Goal: Task Accomplishment & Management: Complete application form

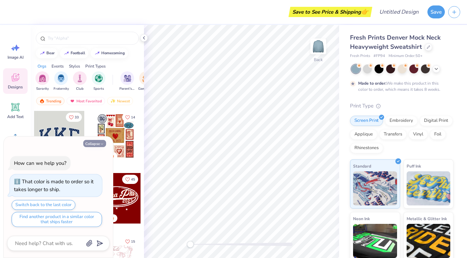
click at [93, 145] on button "Collapse" at bounding box center [94, 143] width 23 height 7
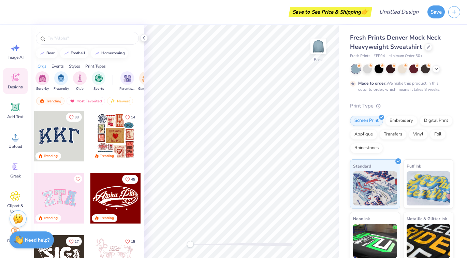
click at [70, 133] on div at bounding box center [59, 136] width 50 height 50
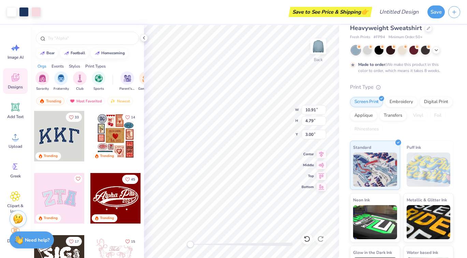
scroll to position [17, 0]
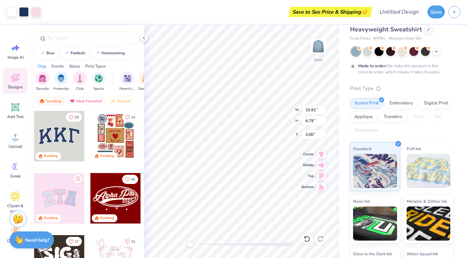
click at [393, 86] on div "Print Type" at bounding box center [401, 89] width 103 height 8
click at [367, 52] on div at bounding box center [367, 50] width 9 height 9
click at [388, 52] on div at bounding box center [390, 50] width 9 height 9
click at [346, 75] on div "Fresh Prints Denver Mock Neck Heavyweight Sweatshirt Fresh Prints # FP94 Minimu…" at bounding box center [403, 151] width 128 height 288
click at [431, 49] on div at bounding box center [402, 51] width 102 height 9
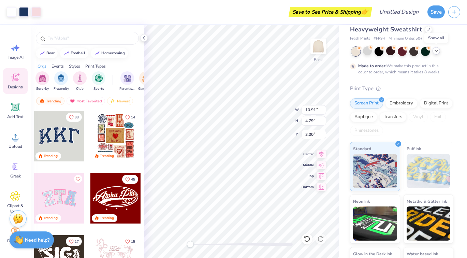
click at [435, 53] on icon at bounding box center [435, 50] width 5 height 5
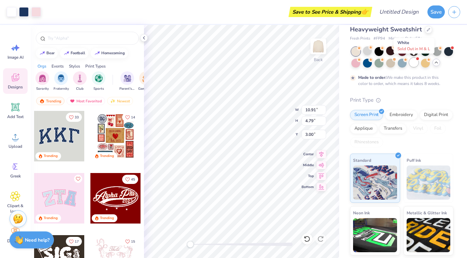
click at [412, 63] on div at bounding box center [413, 62] width 9 height 9
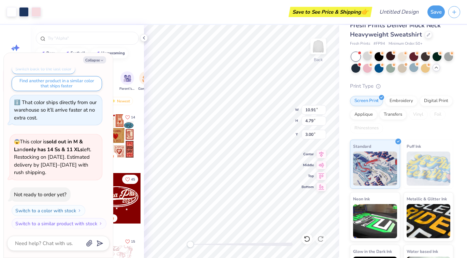
scroll to position [10, 0]
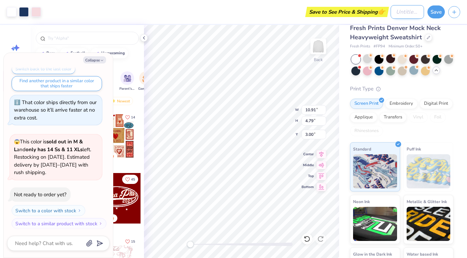
click at [398, 13] on input "Design Title" at bounding box center [406, 12] width 33 height 14
type textarea "x"
type input "#"
type textarea "x"
type input "#1"
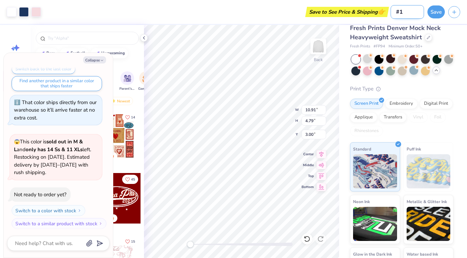
type textarea "x"
type input "#1"
click at [437, 9] on button "Save" at bounding box center [435, 10] width 17 height 13
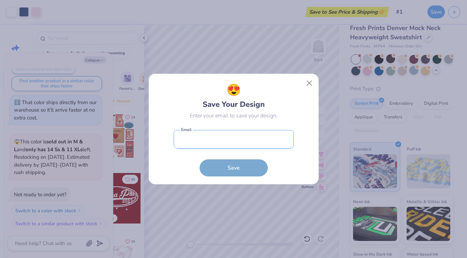
click at [236, 139] on input "email" at bounding box center [233, 139] width 120 height 19
type input ";"
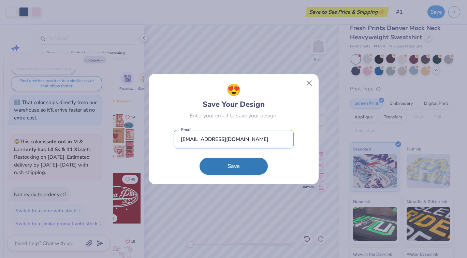
type input "[EMAIL_ADDRESS][DOMAIN_NAME]"
click at [223, 171] on button "Save" at bounding box center [233, 165] width 68 height 17
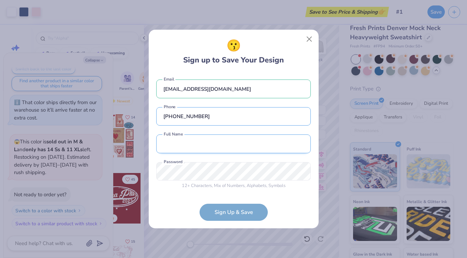
type input "[PHONE_NUMBER]"
type input "[PERSON_NAME]"
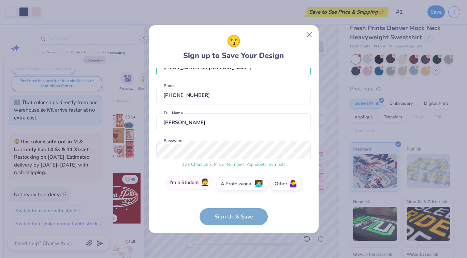
click at [195, 180] on label "I'm a Student 🧑‍🎓" at bounding box center [189, 183] width 48 height 14
click at [231, 200] on input "I'm a Student 🧑‍🎓" at bounding box center [233, 202] width 4 height 4
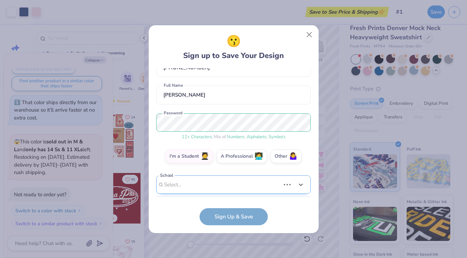
click at [218, 187] on div "Use Up and Down to choose options, press Enter to select the currently focused …" at bounding box center [233, 194] width 154 height 39
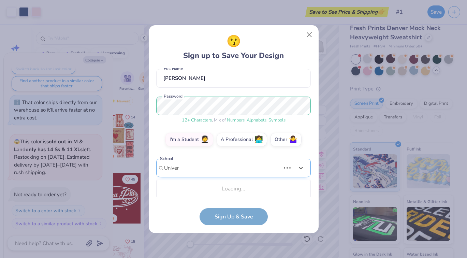
type input "Univers"
type textarea "x"
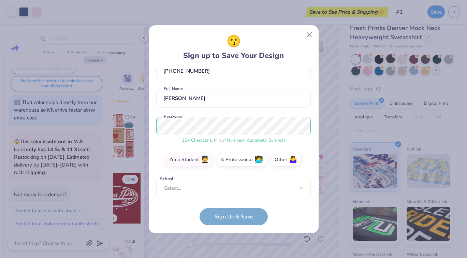
scroll to position [44, 0]
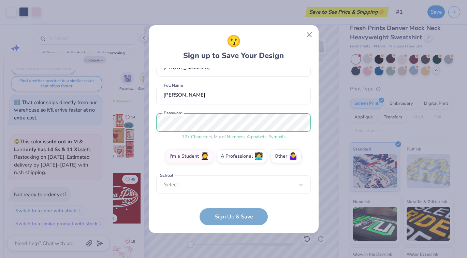
click at [218, 186] on div "School Select... School cannot be null" at bounding box center [233, 184] width 154 height 19
click at [193, 184] on div "School Select... School cannot be null" at bounding box center [233, 184] width 154 height 19
click at [289, 177] on div "School Select... School cannot be null" at bounding box center [233, 184] width 154 height 19
click at [301, 184] on div "School Select... School cannot be null" at bounding box center [233, 184] width 154 height 19
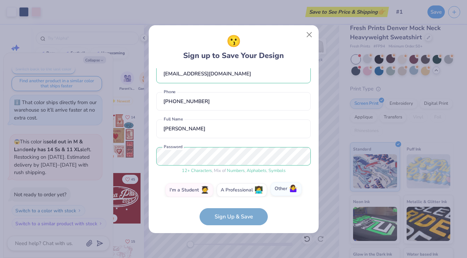
scroll to position [5, 0]
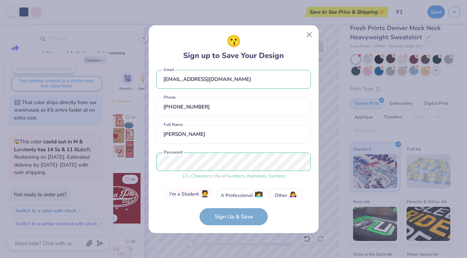
click at [193, 194] on label "I'm a Student 🧑‍🎓" at bounding box center [189, 194] width 48 height 14
click at [231, 200] on input "I'm a Student 🧑‍🎓" at bounding box center [233, 202] width 4 height 4
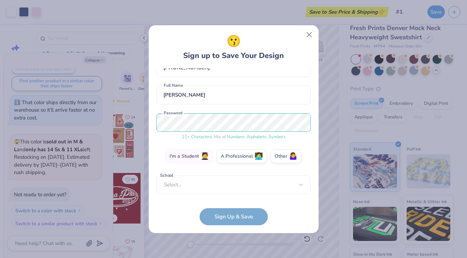
scroll to position [44, 0]
click at [200, 180] on div "School Select... School cannot be null" at bounding box center [233, 184] width 154 height 19
click at [176, 184] on div "School Select... School cannot be null" at bounding box center [233, 184] width 154 height 19
click at [161, 178] on label "School" at bounding box center [167, 175] width 16 height 6
click at [232, 212] on form "[EMAIL_ADDRESS][DOMAIN_NAME] Email [PHONE_NUMBER] Phone [PERSON_NAME] Full Name…" at bounding box center [233, 146] width 154 height 157
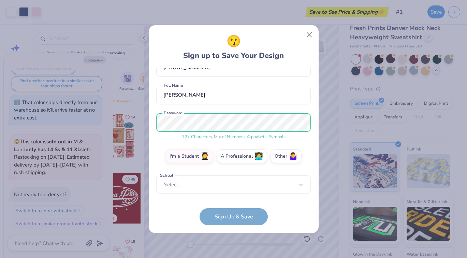
click at [237, 216] on form "[EMAIL_ADDRESS][DOMAIN_NAME] Email [PHONE_NUMBER] Phone [PERSON_NAME] Full Name…" at bounding box center [233, 146] width 154 height 157
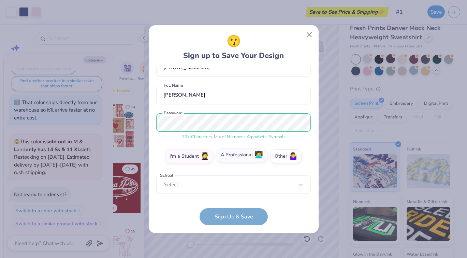
scroll to position [41, 0]
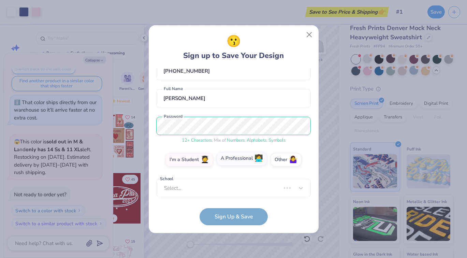
type textarea "x"
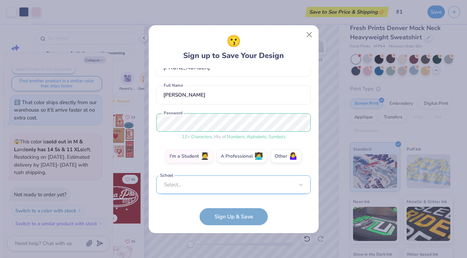
click at [205, 182] on div "Select..." at bounding box center [233, 184] width 154 height 19
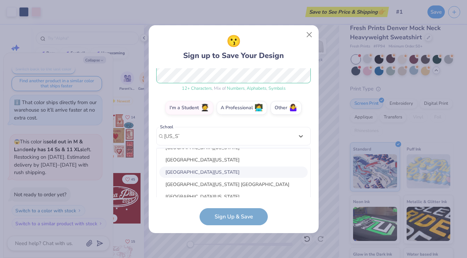
scroll to position [71, 0]
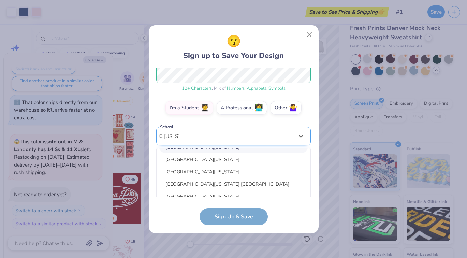
click at [164, 137] on input "[US_STATE]" at bounding box center [171, 136] width 15 height 8
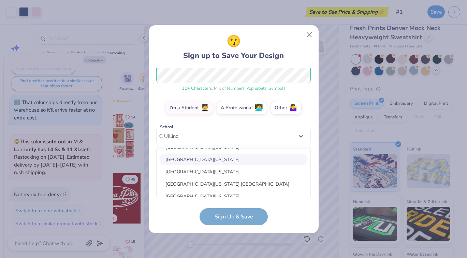
scroll to position [67, 0]
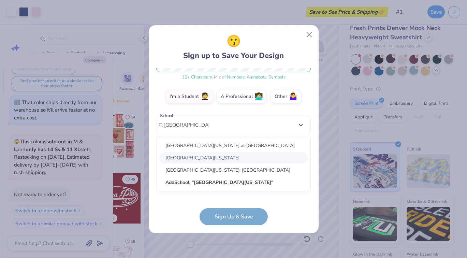
click at [217, 159] on div "[GEOGRAPHIC_DATA][US_STATE]" at bounding box center [233, 157] width 148 height 11
type input "[GEOGRAPHIC_DATA][US_STATE]"
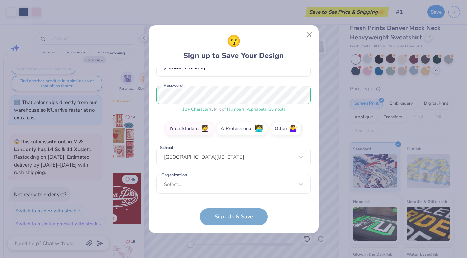
scroll to position [72, 0]
click at [244, 217] on form "[EMAIL_ADDRESS][DOMAIN_NAME] Email [PHONE_NUMBER] Phone [PERSON_NAME] Full Name…" at bounding box center [233, 146] width 154 height 157
click at [226, 214] on form "[EMAIL_ADDRESS][DOMAIN_NAME] Email [PHONE_NUMBER] Phone [PERSON_NAME] Full Name…" at bounding box center [233, 146] width 154 height 157
click at [219, 181] on div "Select..." at bounding box center [233, 184] width 154 height 19
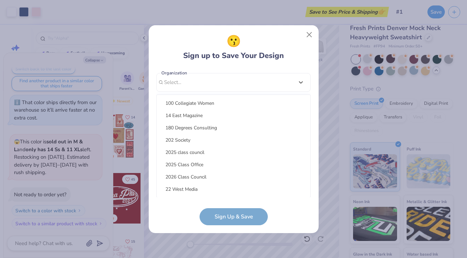
scroll to position [0, 0]
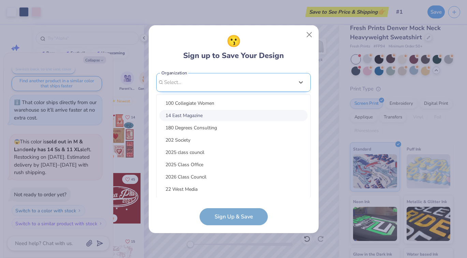
type input "N"
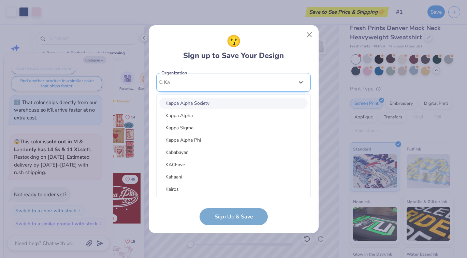
type input "K"
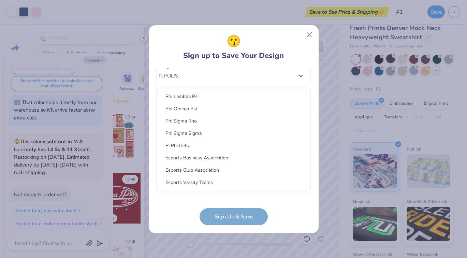
scroll to position [204, 0]
type input "POLIS"
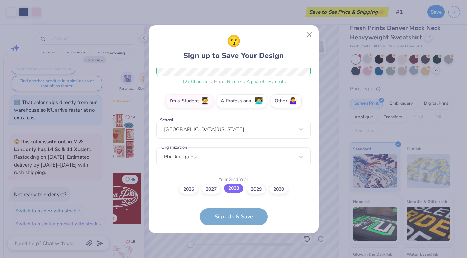
click at [237, 189] on label "2028" at bounding box center [233, 188] width 19 height 10
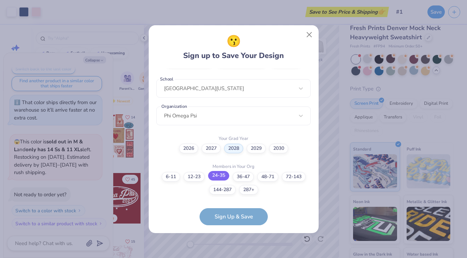
click at [216, 178] on label "24-35" at bounding box center [218, 176] width 21 height 10
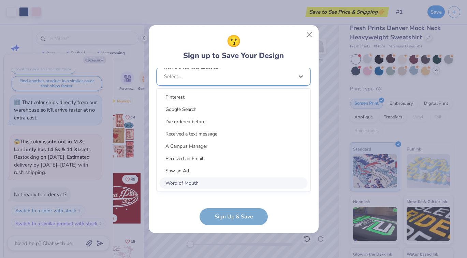
click at [218, 187] on div "option Word of Mouth focused, 8 of 15. 15 results available. Use Up and Down to…" at bounding box center [233, 129] width 154 height 124
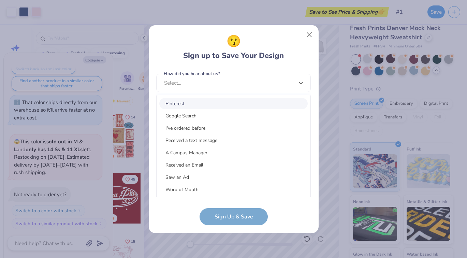
click at [206, 102] on div "Pinterest" at bounding box center [233, 103] width 148 height 11
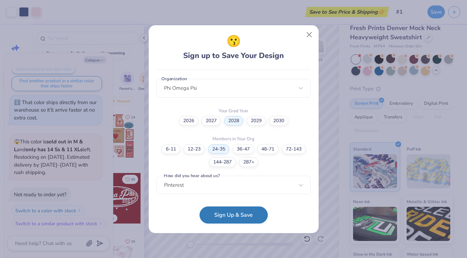
click at [226, 214] on button "Sign Up & Save" at bounding box center [233, 214] width 68 height 17
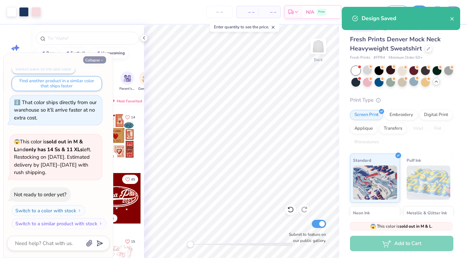
click at [104, 58] on button "Collapse" at bounding box center [94, 59] width 23 height 7
type textarea "x"
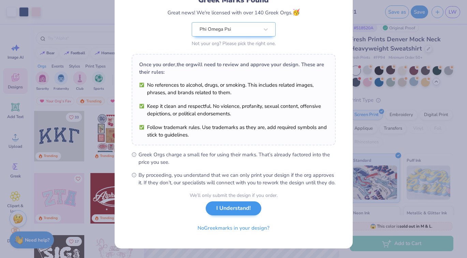
scroll to position [61, 0]
click at [235, 212] on button "I Understand!" at bounding box center [234, 208] width 56 height 14
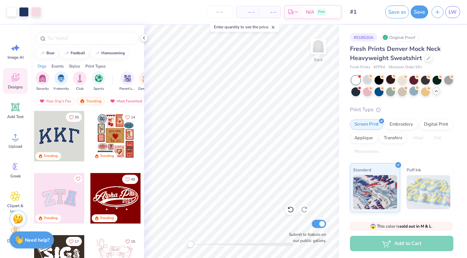
scroll to position [0, 0]
click at [275, 28] on icon at bounding box center [273, 27] width 5 height 5
click at [456, 13] on span "LW" at bounding box center [452, 12] width 8 height 8
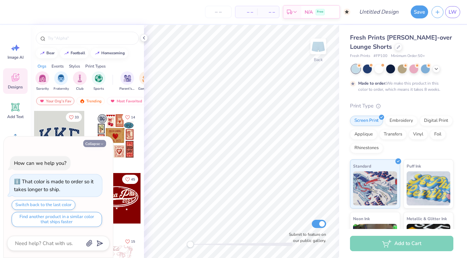
click at [89, 145] on button "Collapse" at bounding box center [94, 143] width 23 height 7
type textarea "x"
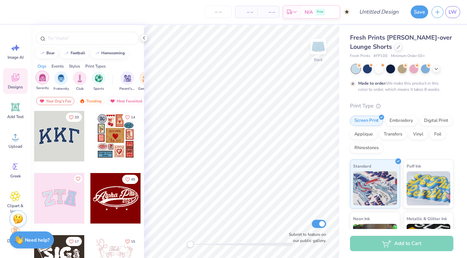
click at [44, 79] on img "filter for Sorority" at bounding box center [43, 78] width 8 height 8
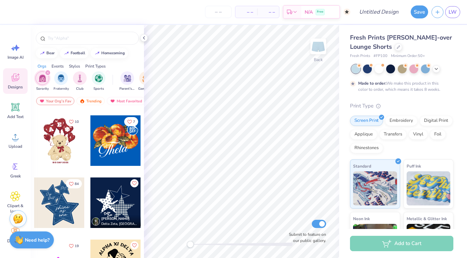
scroll to position [369, 0]
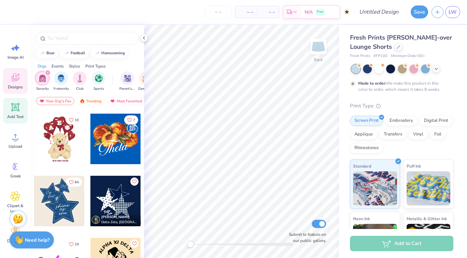
click at [15, 107] on icon at bounding box center [15, 107] width 8 height 8
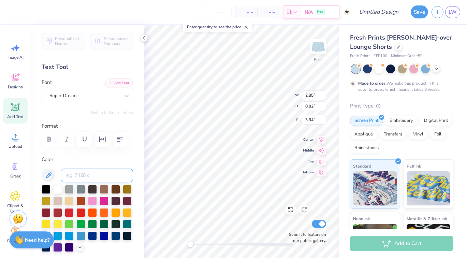
click at [119, 176] on input at bounding box center [97, 175] width 72 height 14
click at [113, 94] on div "Super Dream" at bounding box center [85, 95] width 72 height 11
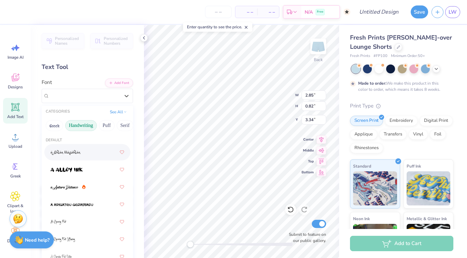
click at [84, 126] on button "Handwriting" at bounding box center [81, 125] width 32 height 11
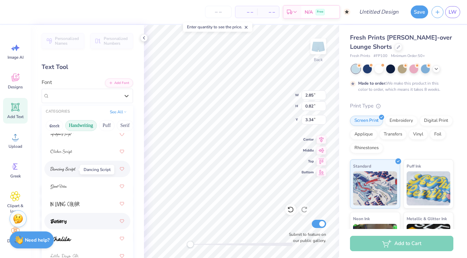
scroll to position [111, 0]
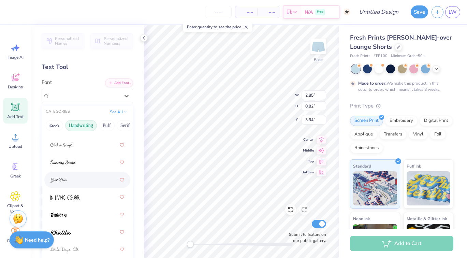
click at [71, 179] on div at bounding box center [87, 179] width 74 height 12
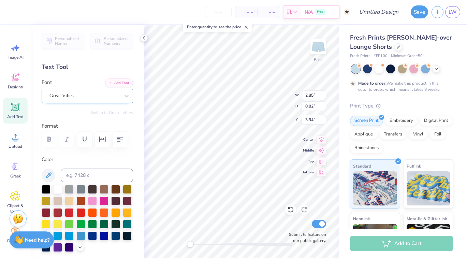
click at [103, 93] on div "Great Vibes" at bounding box center [85, 95] width 72 height 11
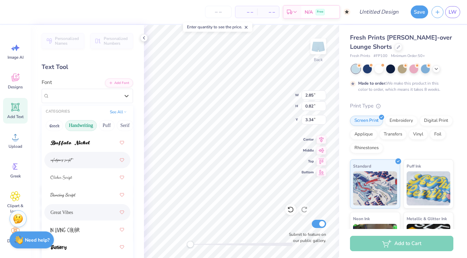
scroll to position [83, 0]
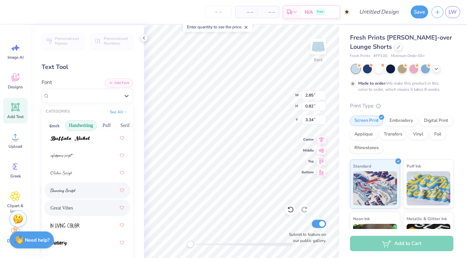
click at [87, 187] on div at bounding box center [87, 190] width 74 height 12
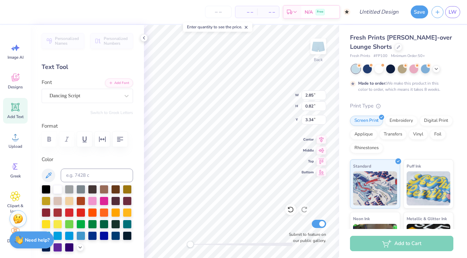
type textarea "T"
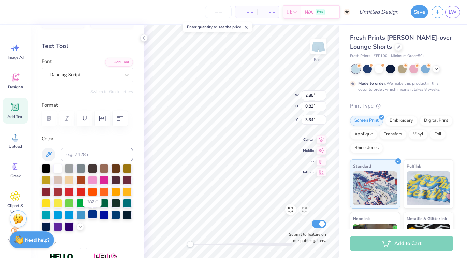
scroll to position [22, 0]
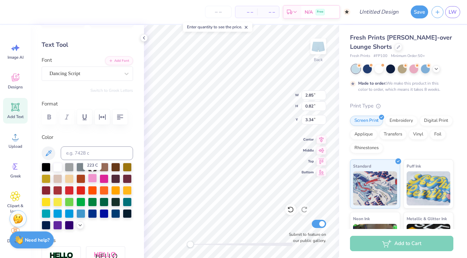
type textarea "Kappa Kappa Gamma"
click at [92, 180] on div at bounding box center [92, 177] width 9 height 9
click at [55, 165] on div at bounding box center [57, 166] width 9 height 9
click at [144, 38] on icon at bounding box center [143, 37] width 5 height 5
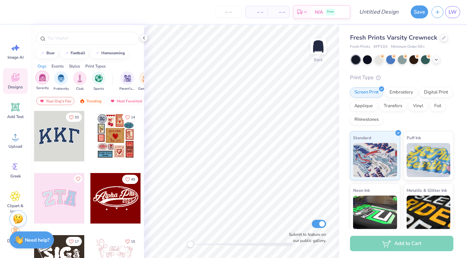
click at [44, 76] on img "filter for Sorority" at bounding box center [43, 78] width 8 height 8
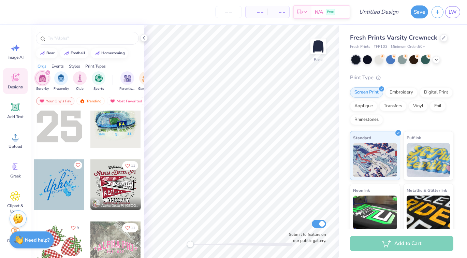
scroll to position [827, 0]
